Goal: Navigation & Orientation: Understand site structure

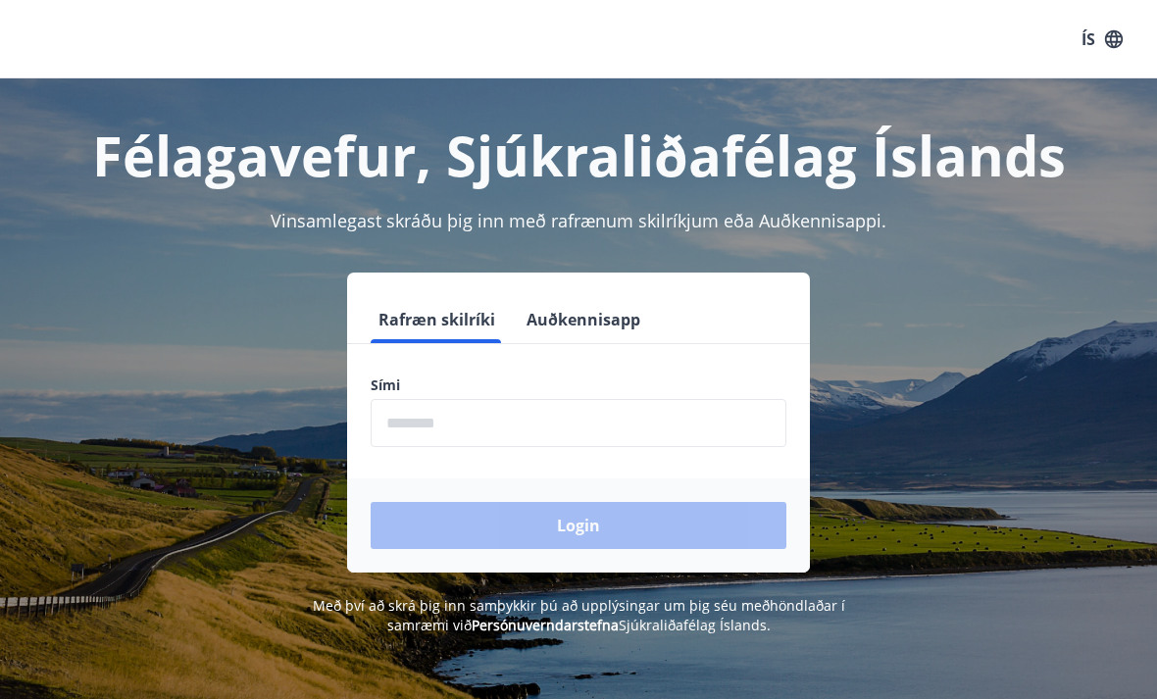
click at [413, 421] on input "phone" at bounding box center [579, 423] width 416 height 48
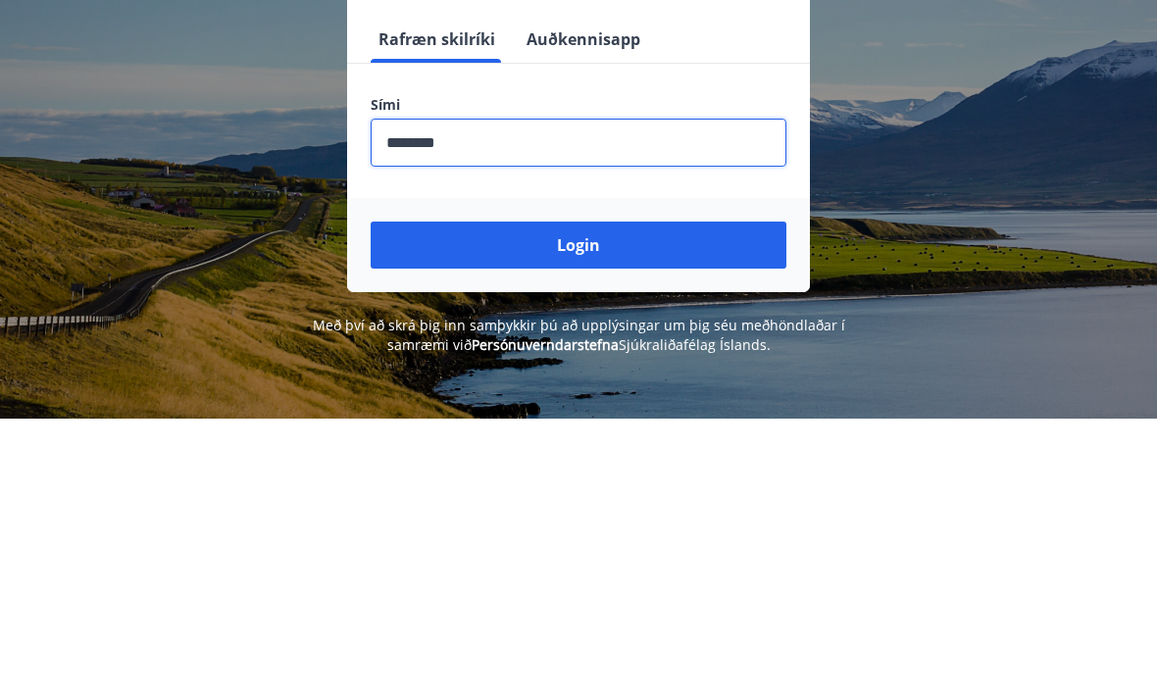
type input "********"
click at [580, 502] on button "Login" at bounding box center [579, 525] width 416 height 47
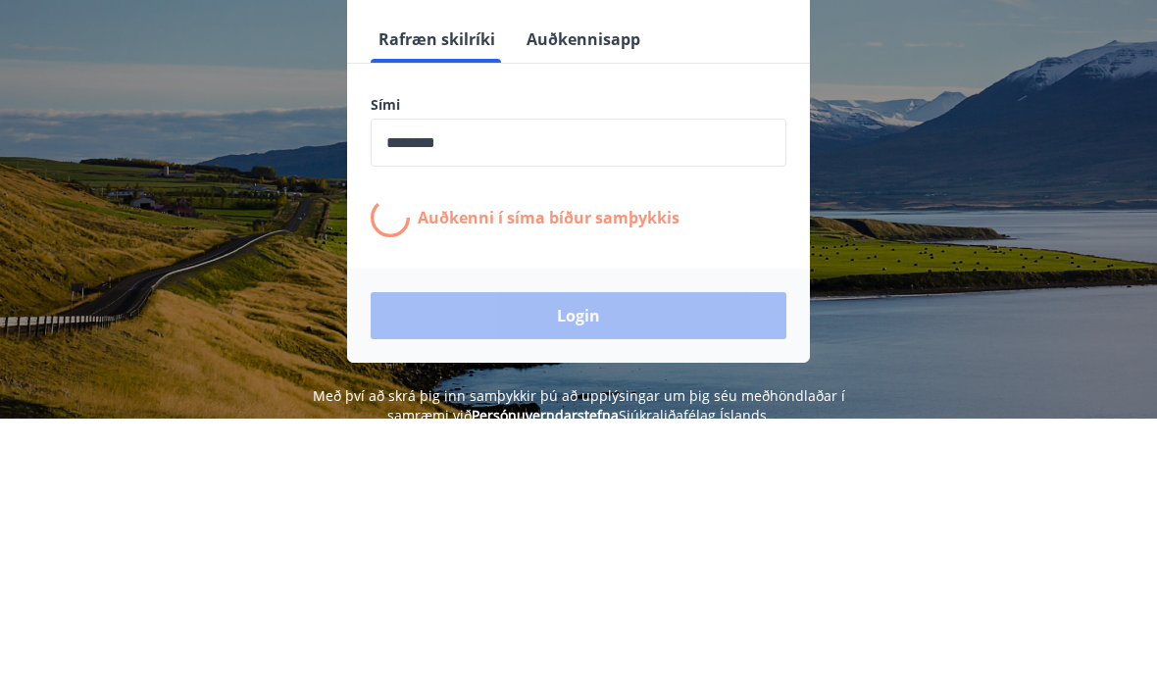
scroll to position [280, 0]
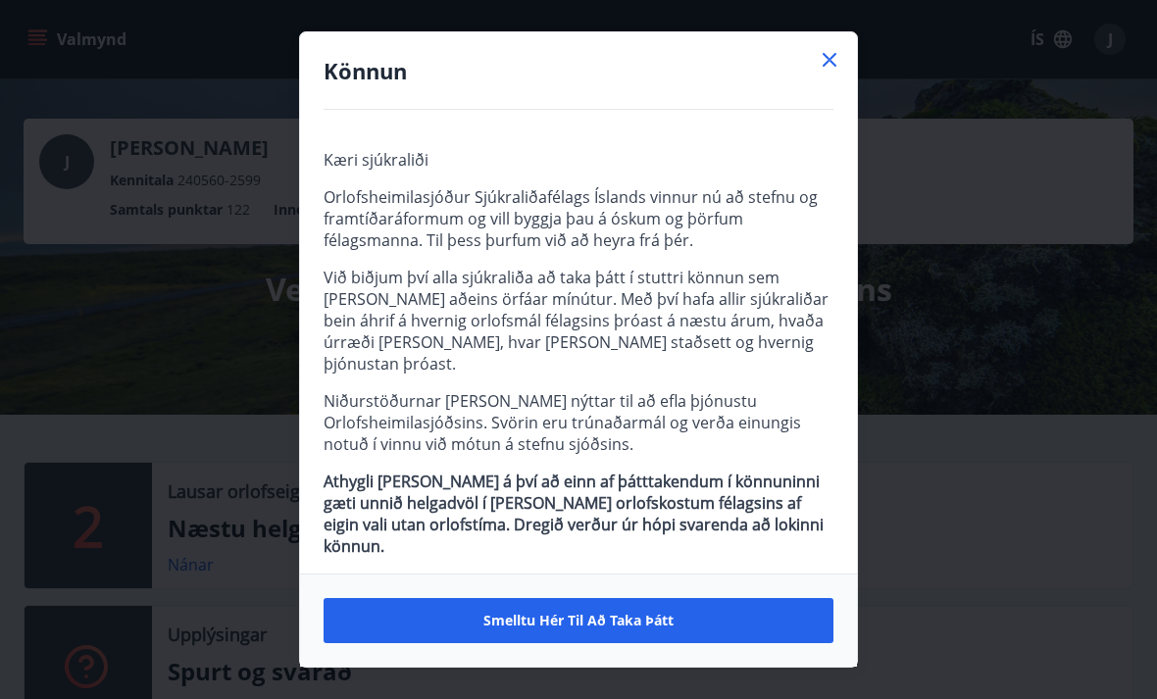
click at [570, 618] on span "Smelltu hér til að taka þátt" at bounding box center [578, 621] width 190 height 20
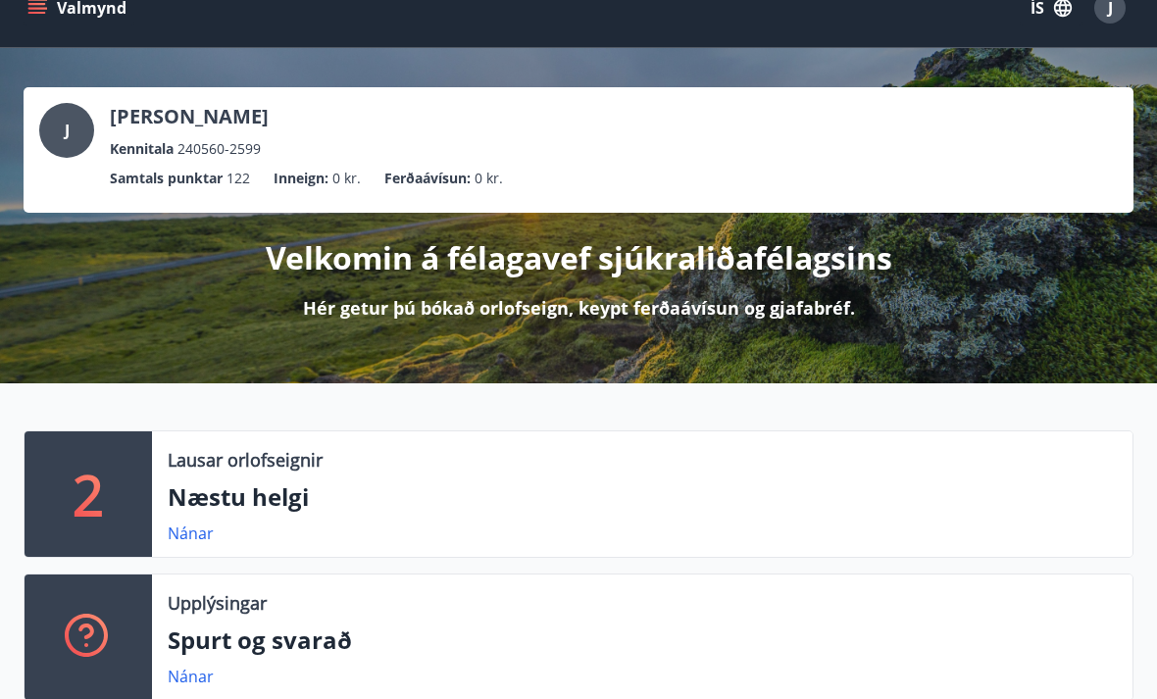
scroll to position [33, 0]
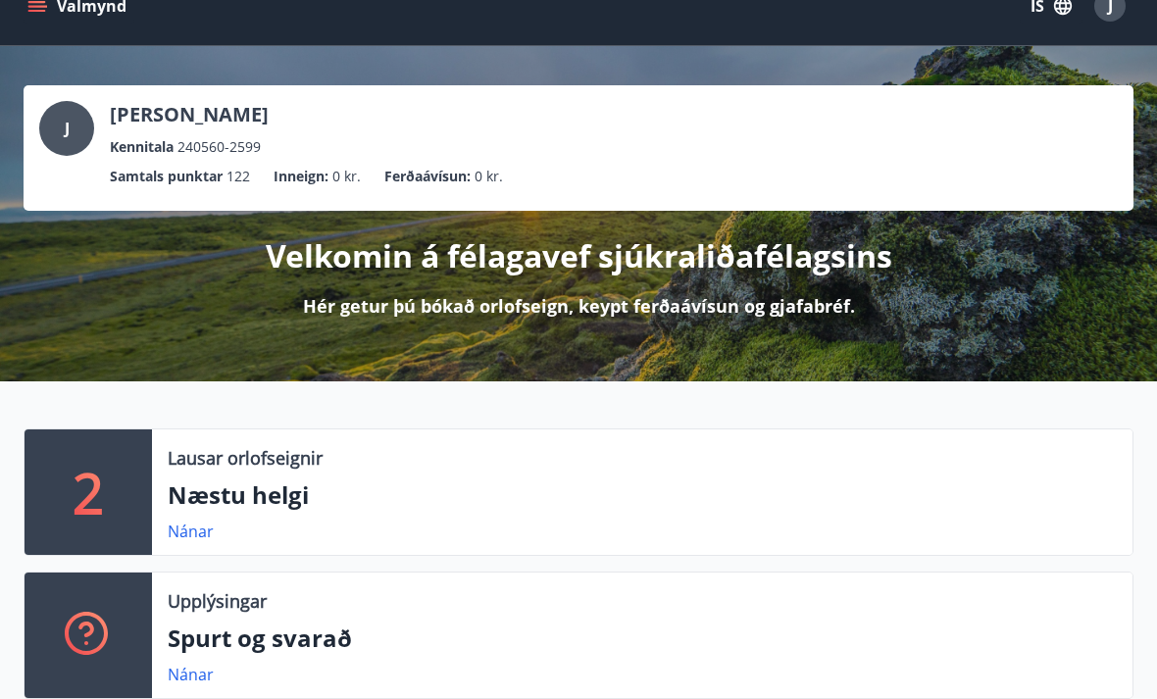
click at [195, 667] on link "Nánar" at bounding box center [191, 675] width 46 height 22
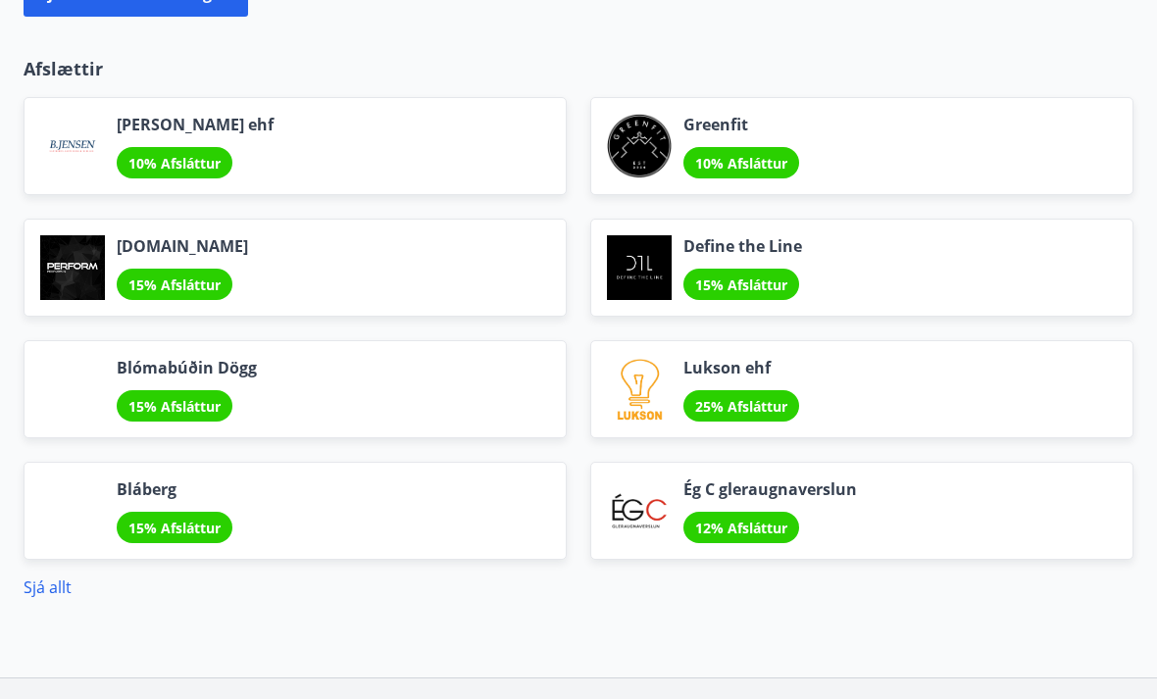
scroll to position [2221, 0]
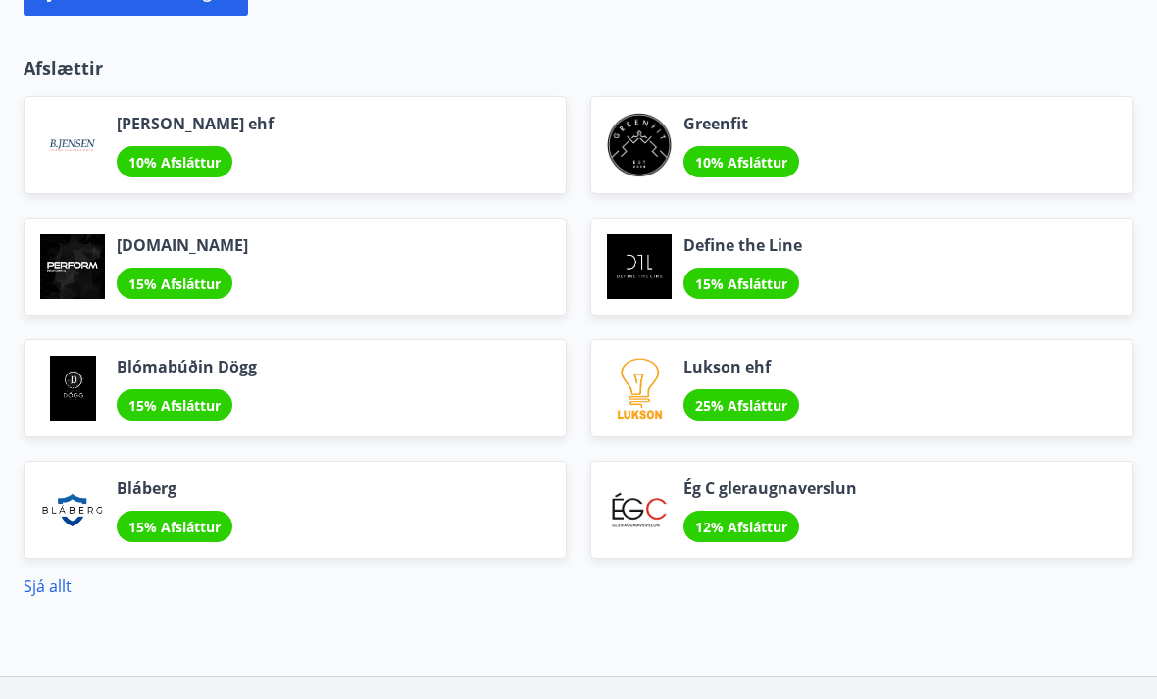
click at [44, 590] on link "Sjá allt" at bounding box center [48, 587] width 48 height 22
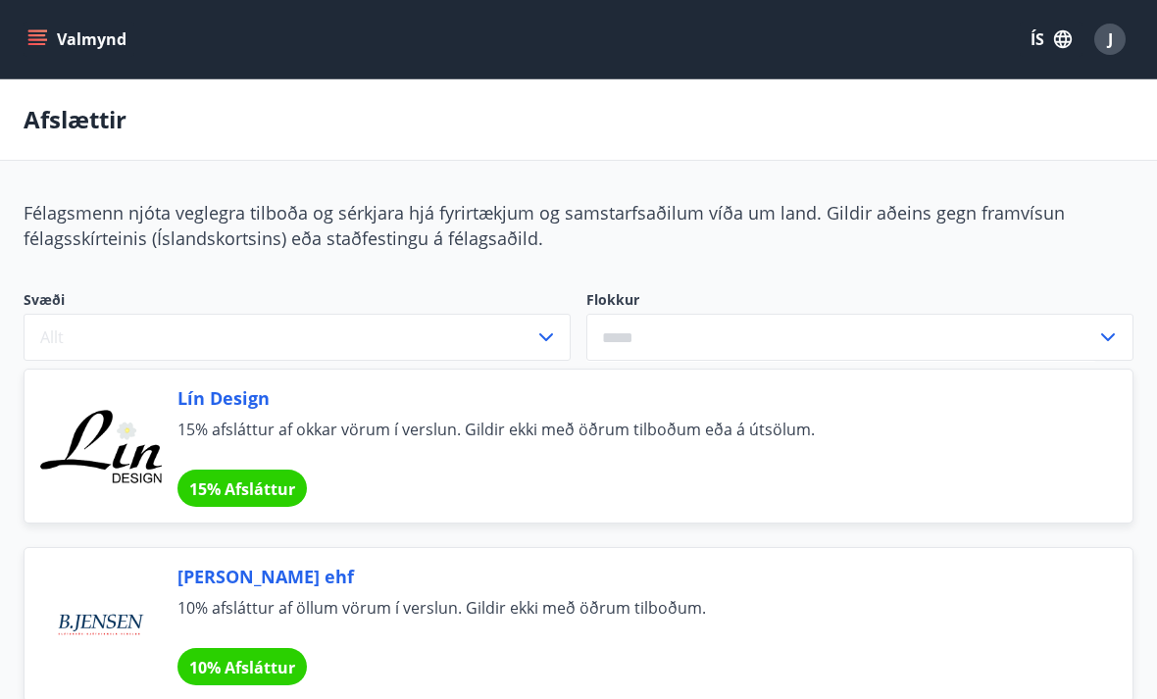
click at [1114, 31] on div "J" at bounding box center [1109, 39] width 31 height 31
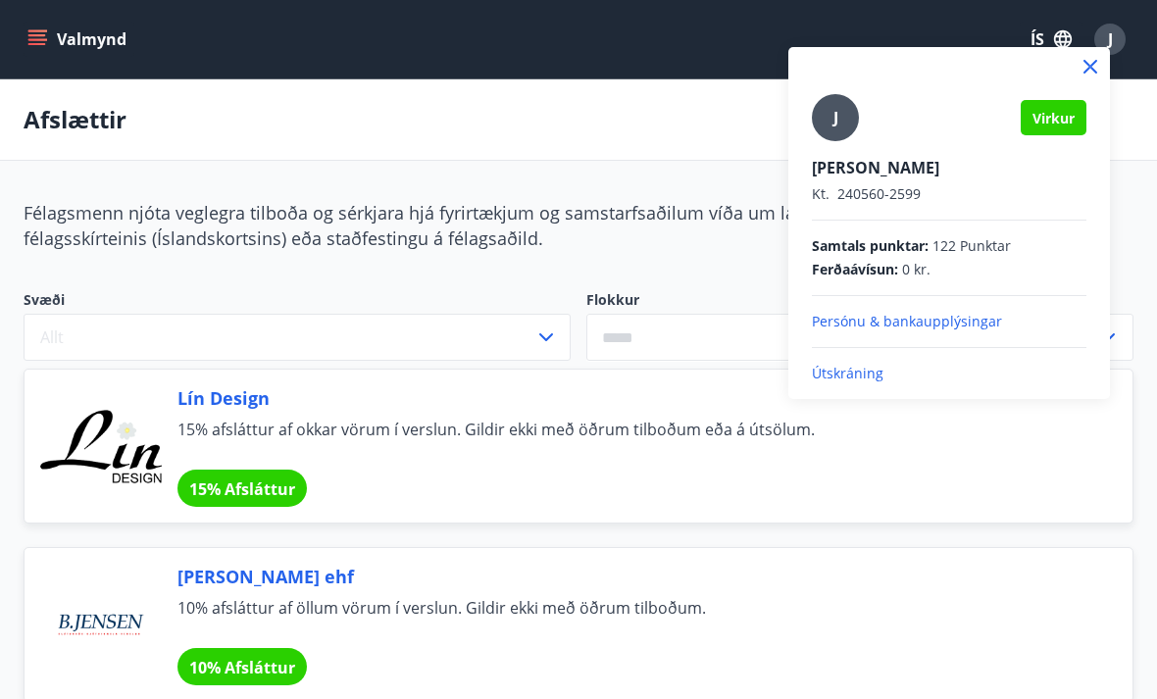
click at [681, 25] on div at bounding box center [578, 349] width 1157 height 699
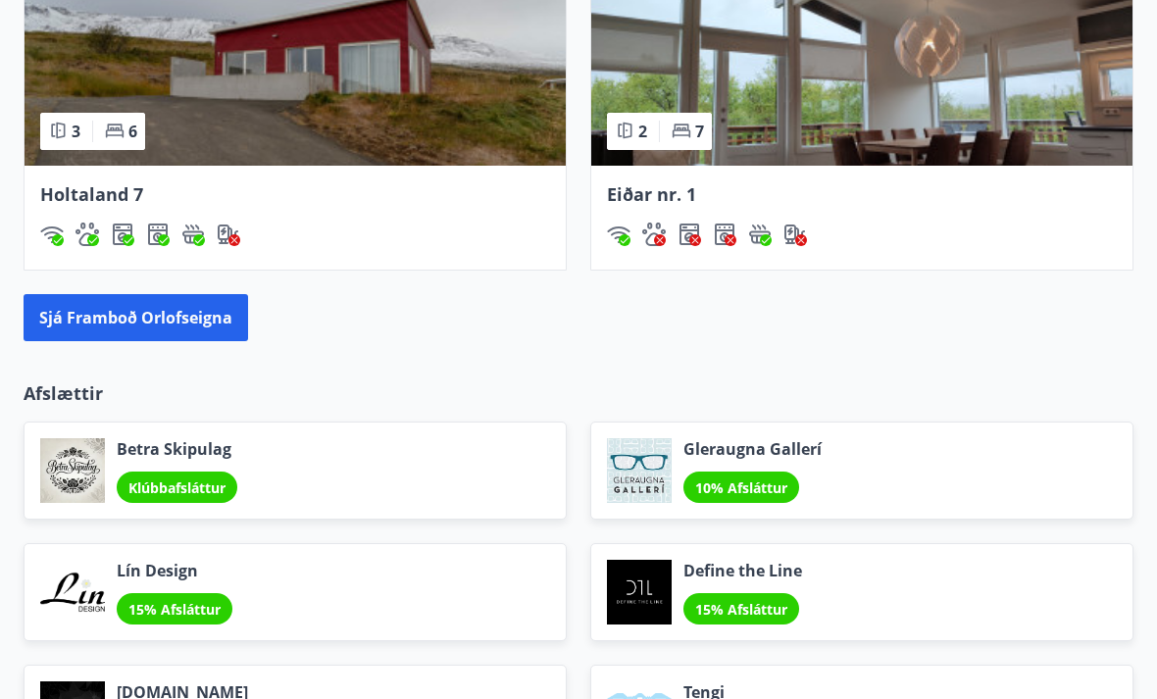
scroll to position [1895, 0]
click at [133, 315] on button "Sjá framboð orlofseigna" at bounding box center [136, 318] width 225 height 47
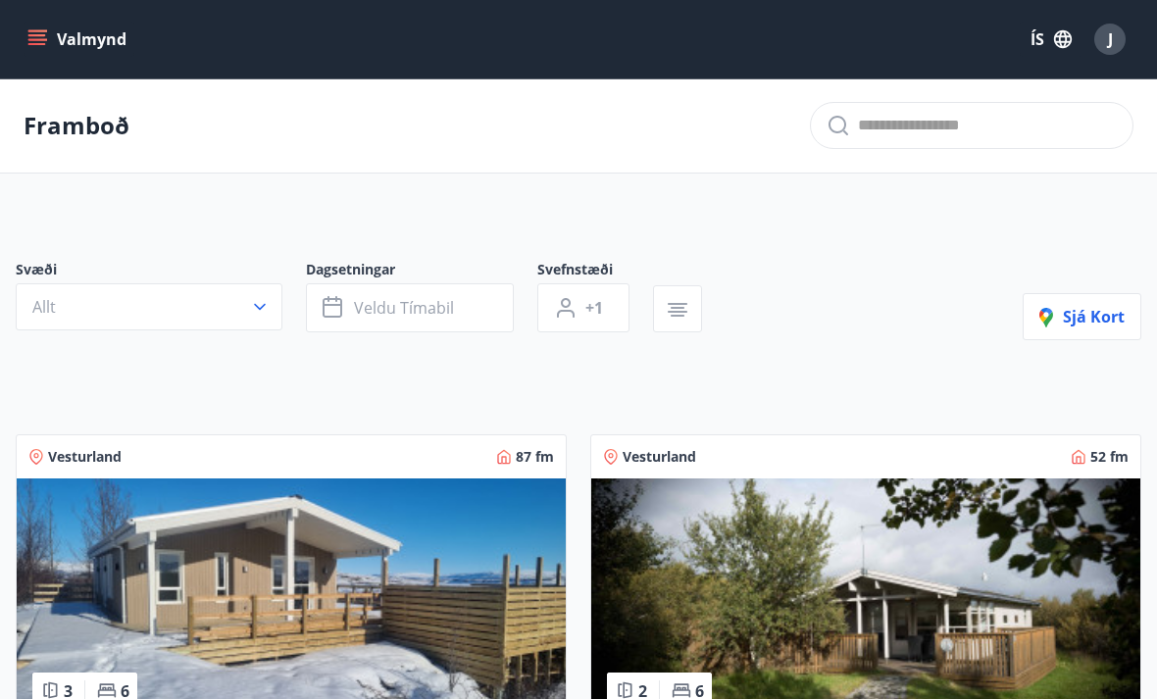
click at [42, 37] on icon "menu" at bounding box center [37, 39] width 20 height 20
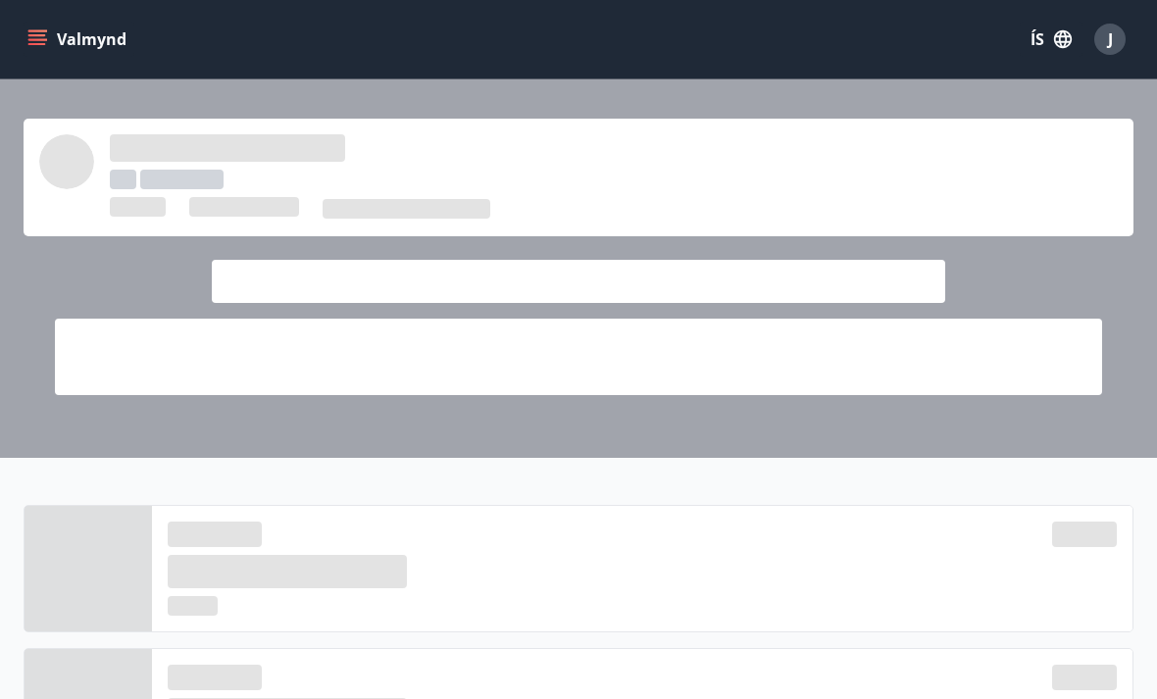
scroll to position [1896, 0]
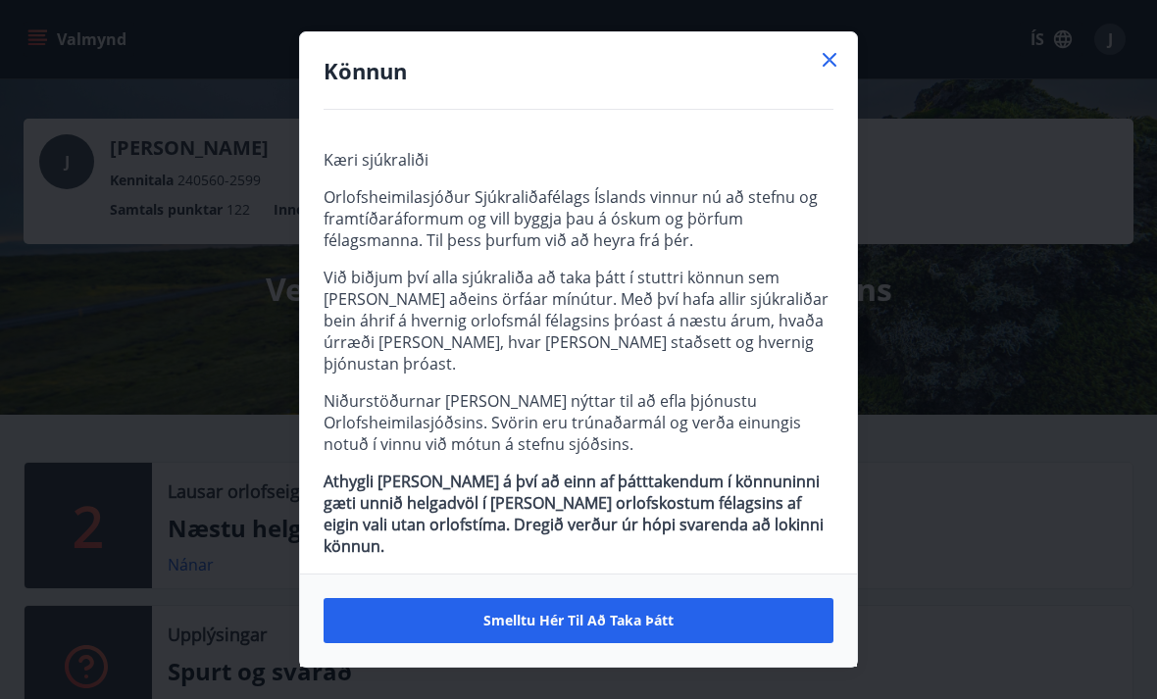
click at [586, 609] on button "Smelltu hér til að taka þátt" at bounding box center [579, 620] width 510 height 45
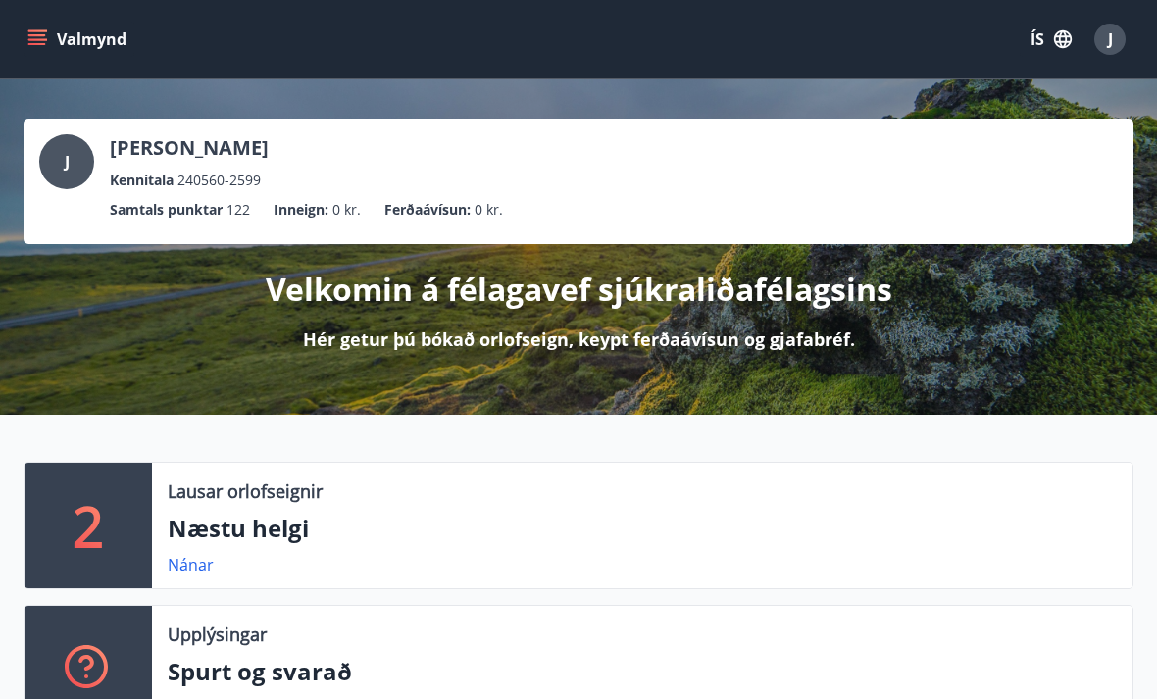
click at [618, 338] on p "Hér getur þú bókað orlofseign, keypt ferðaávísun og gjafabréf." at bounding box center [579, 339] width 552 height 25
click at [615, 327] on p "Hér getur þú bókað orlofseign, keypt ferðaávísun og gjafabréf." at bounding box center [579, 339] width 552 height 25
click at [665, 321] on div "Velkomin á félagavef sjúkraliðafélagsins Hér getur þú bókað orlofseign, keypt f…" at bounding box center [579, 298] width 1110 height 108
click at [665, 320] on div "Velkomin á félagavef sjúkraliðafélagsins Hér getur þú bókað orlofseign, keypt f…" at bounding box center [579, 298] width 1110 height 108
click at [637, 330] on p "Hér getur þú bókað orlofseign, keypt ferðaávísun og gjafabréf." at bounding box center [579, 339] width 552 height 25
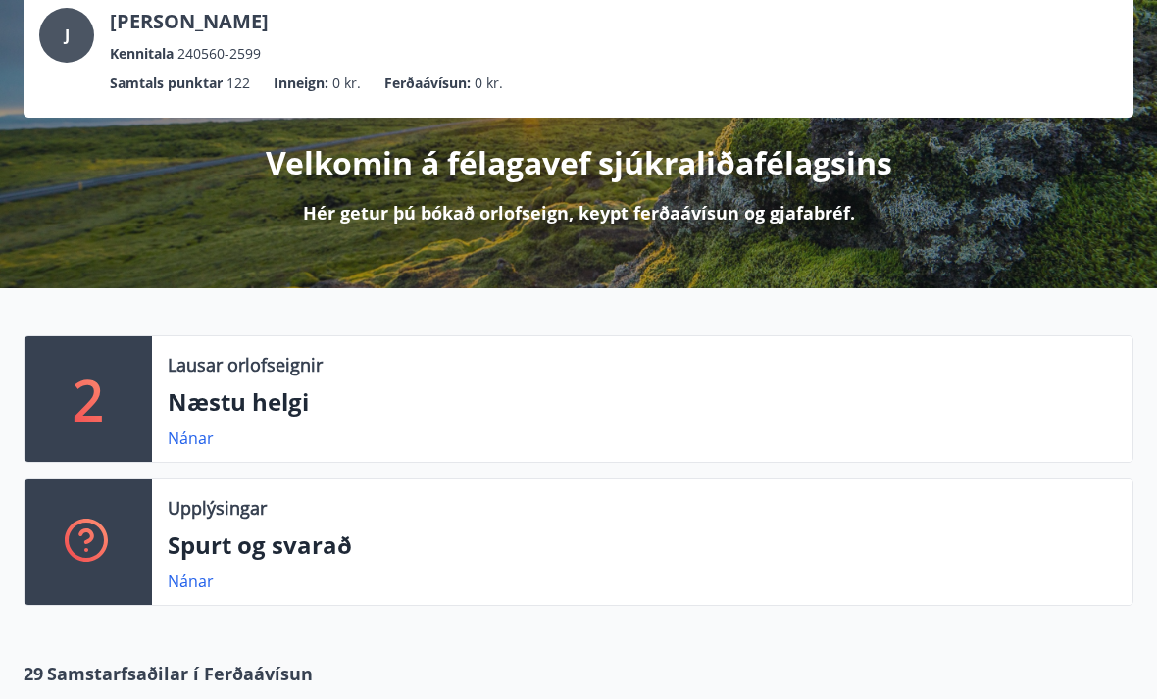
scroll to position [145, 0]
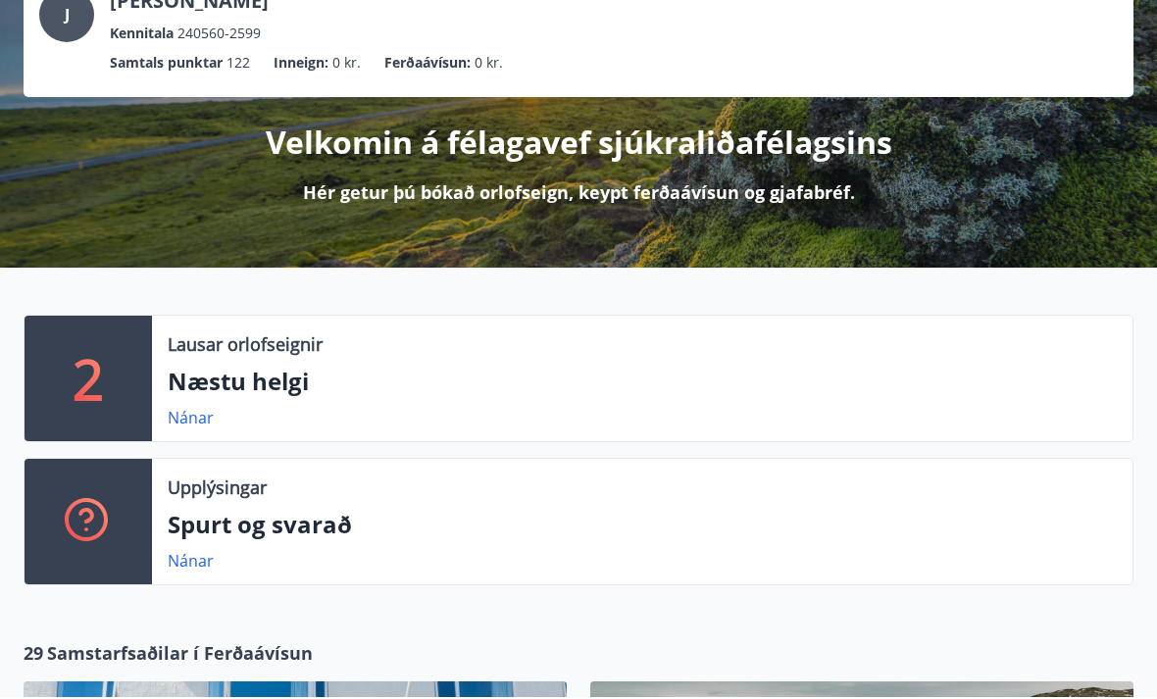
click at [196, 651] on span "Samstarfsaðilar í Ferðaávísun" at bounding box center [180, 654] width 266 height 25
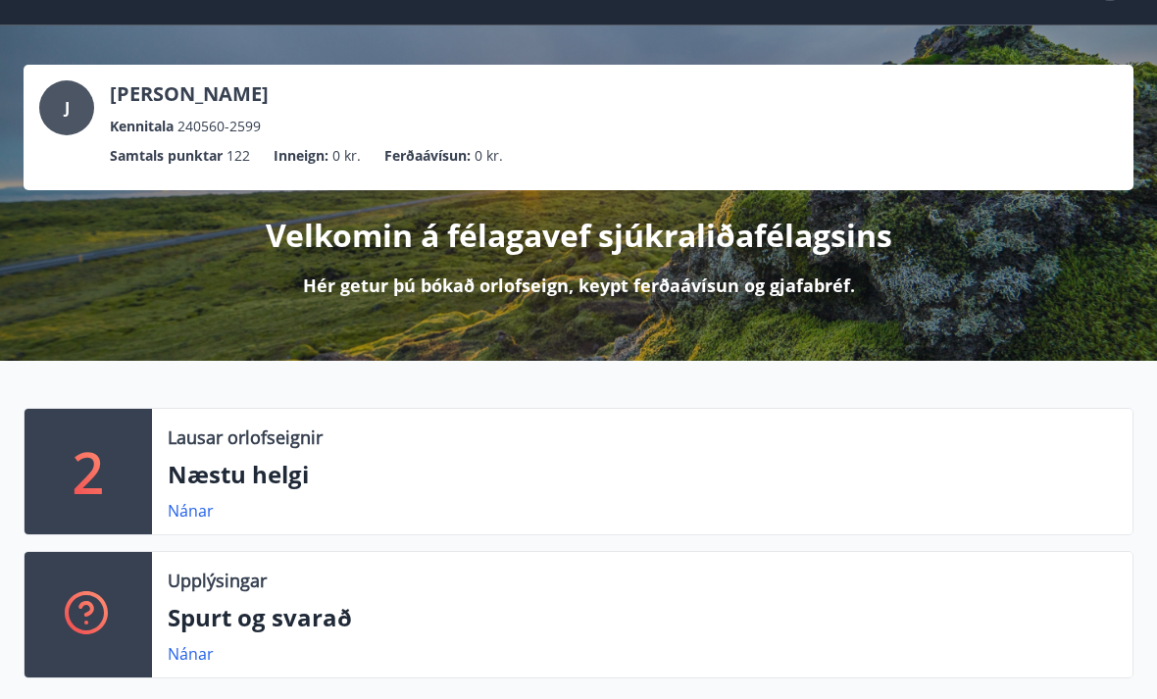
scroll to position [0, 0]
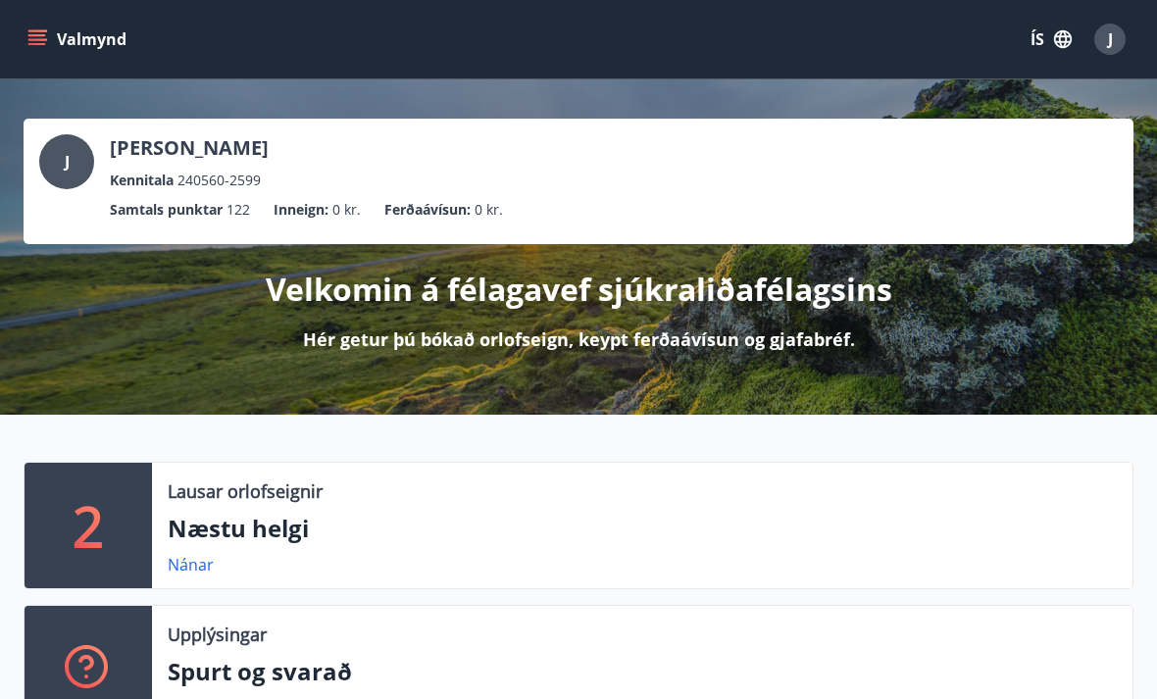
click at [44, 28] on button "Valmynd" at bounding box center [79, 39] width 111 height 35
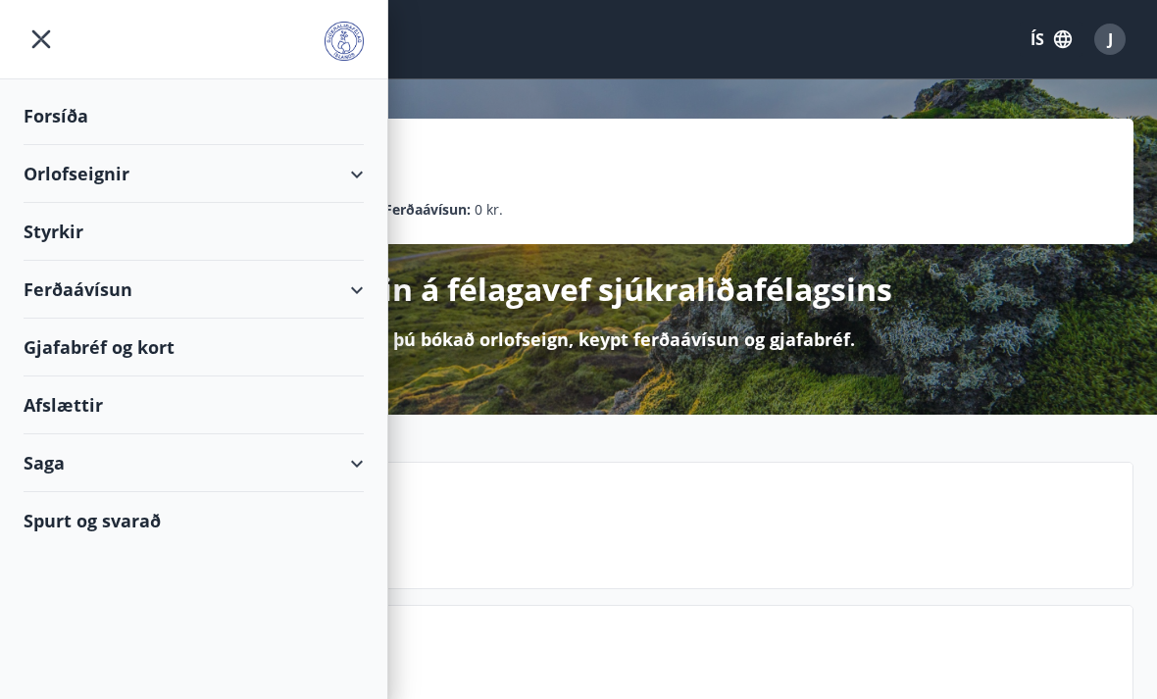
click at [57, 114] on div "Forsíða" at bounding box center [194, 116] width 340 height 58
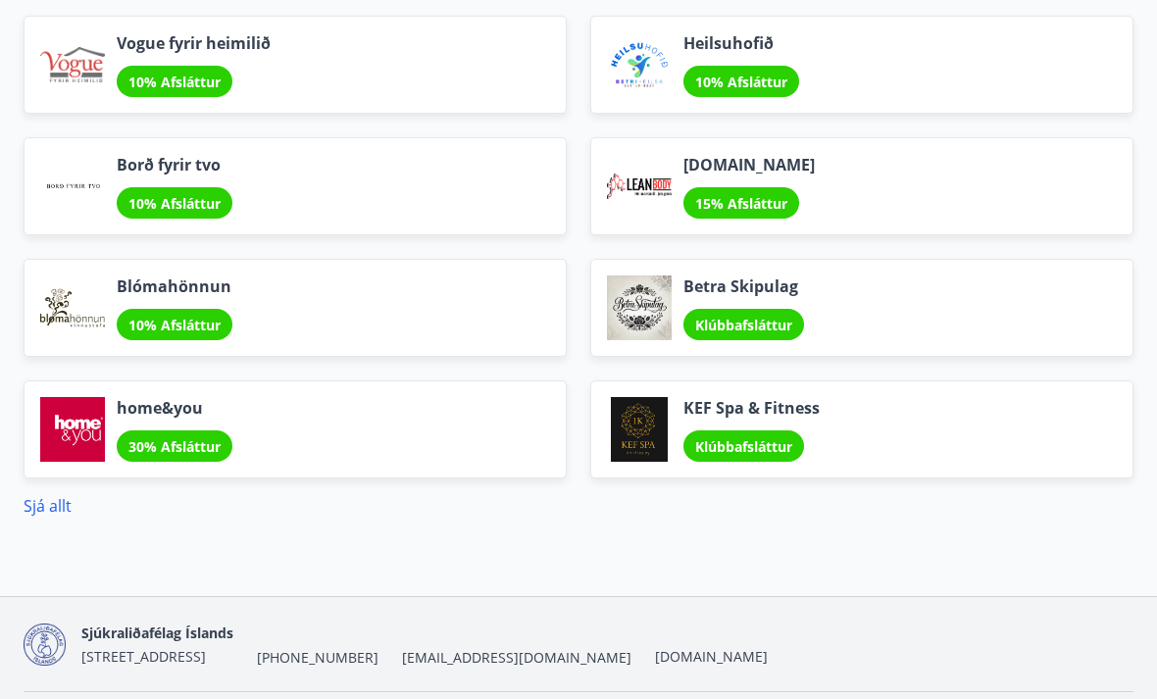
scroll to position [2302, 0]
click at [41, 503] on link "Sjá allt" at bounding box center [48, 506] width 48 height 22
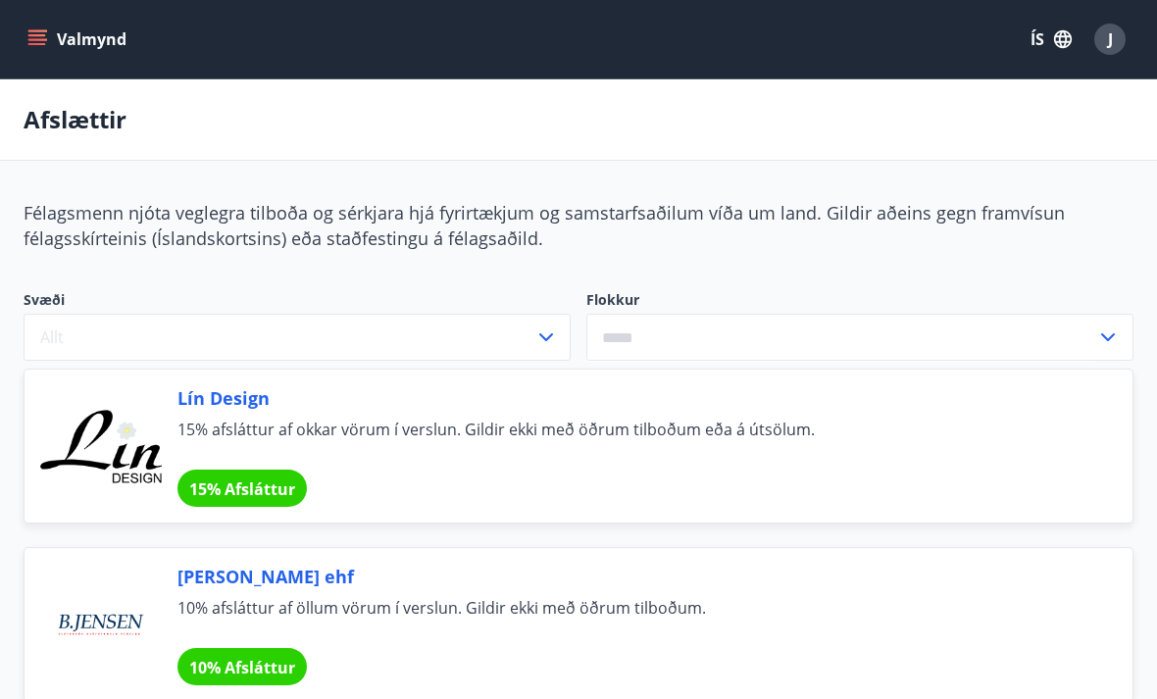
click at [36, 31] on icon "menu" at bounding box center [39, 31] width 22 height 2
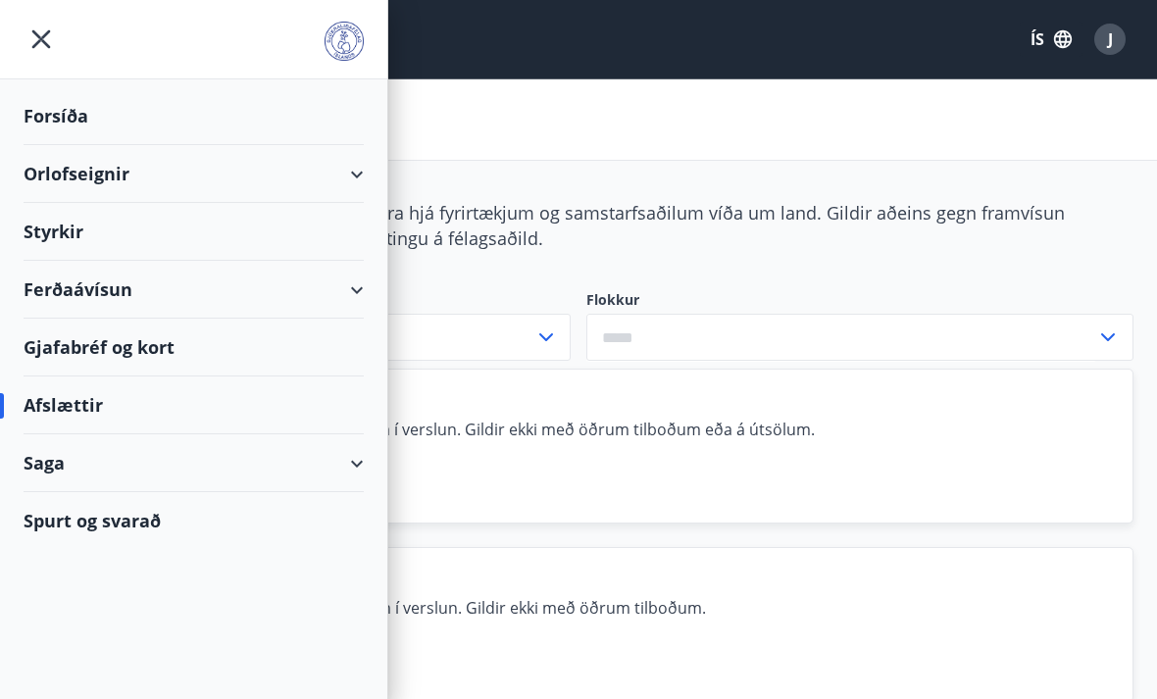
click at [352, 470] on div "Saga" at bounding box center [194, 463] width 340 height 58
